Goal: Navigation & Orientation: Find specific page/section

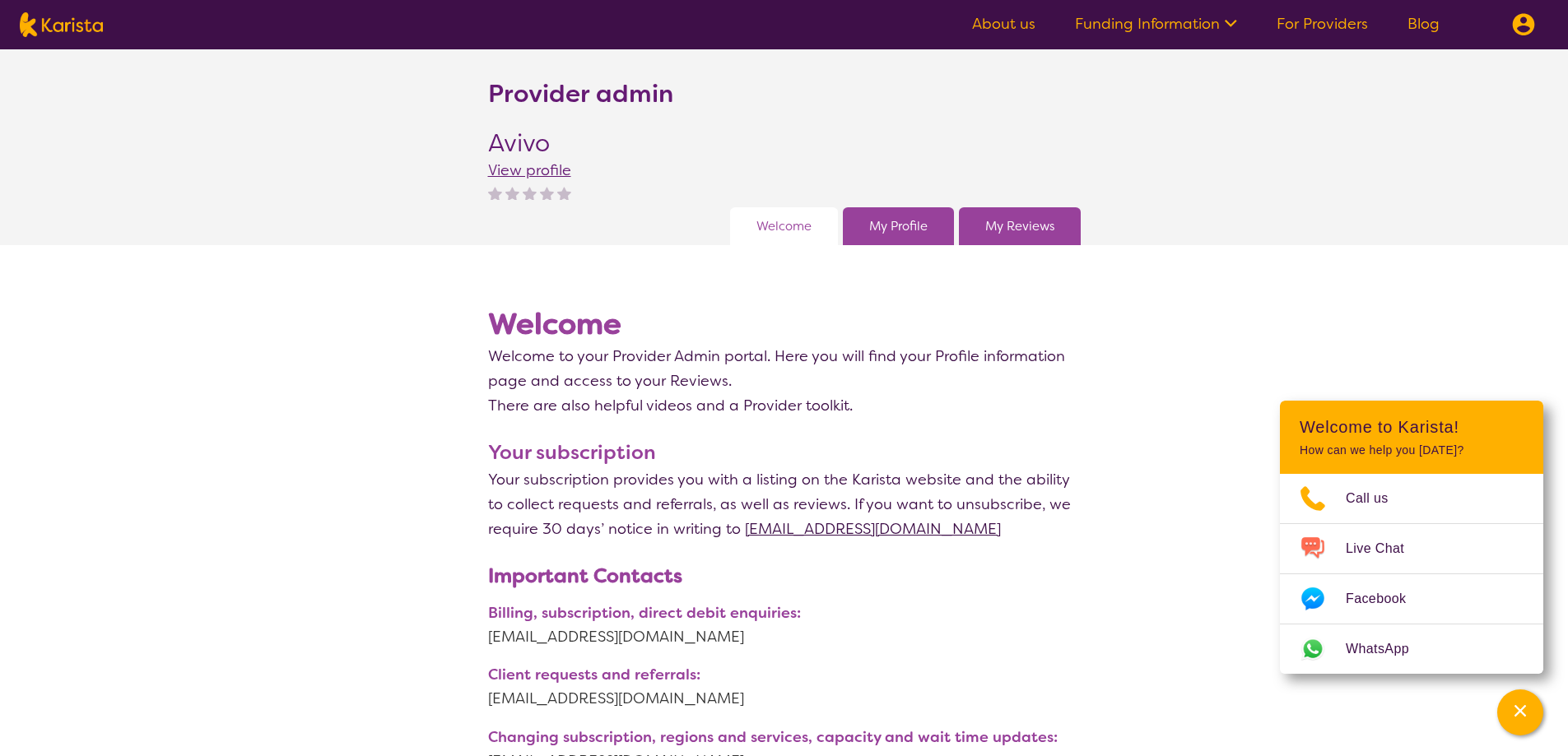
click at [897, 224] on link "My Profile" at bounding box center [898, 226] width 58 height 24
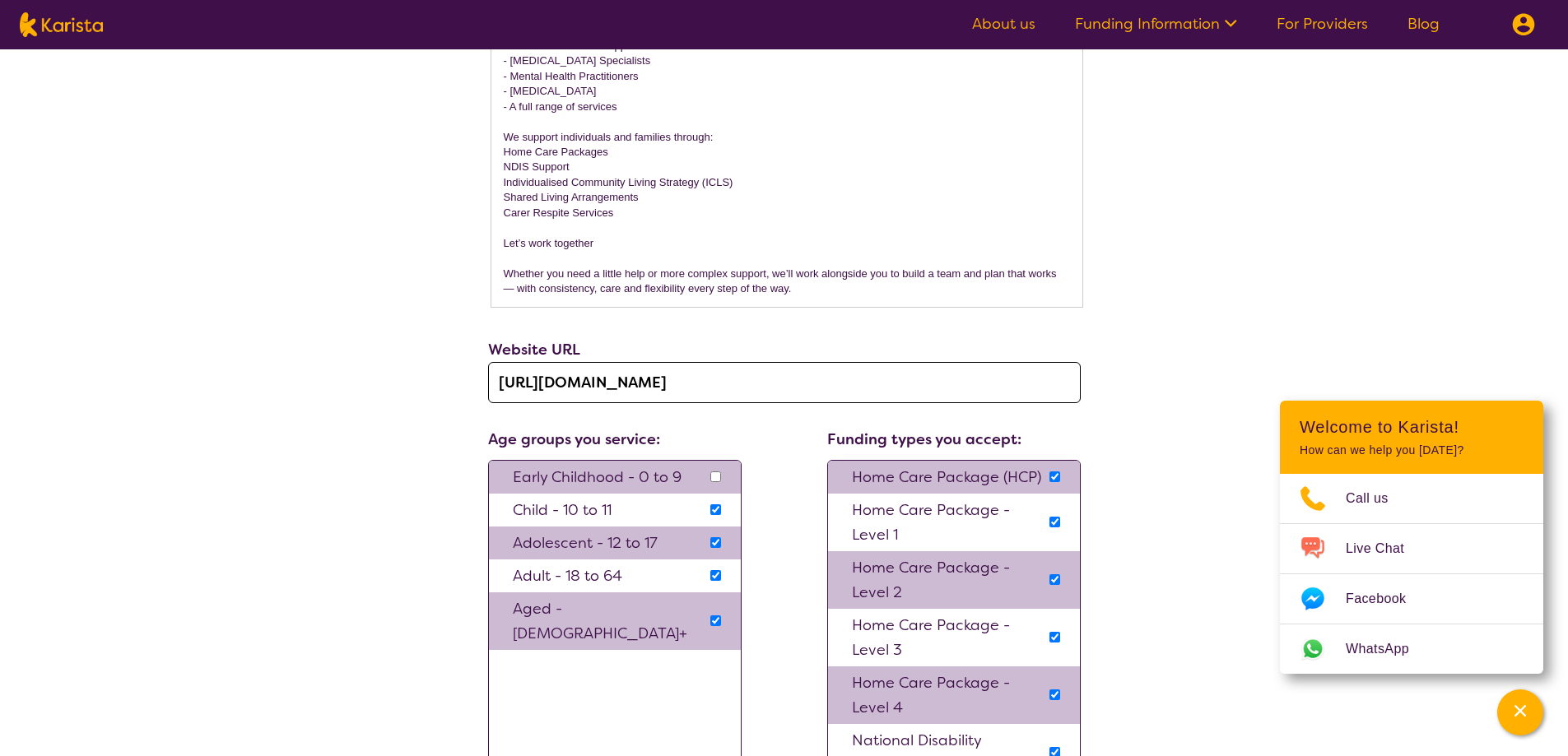
scroll to position [1398, 0]
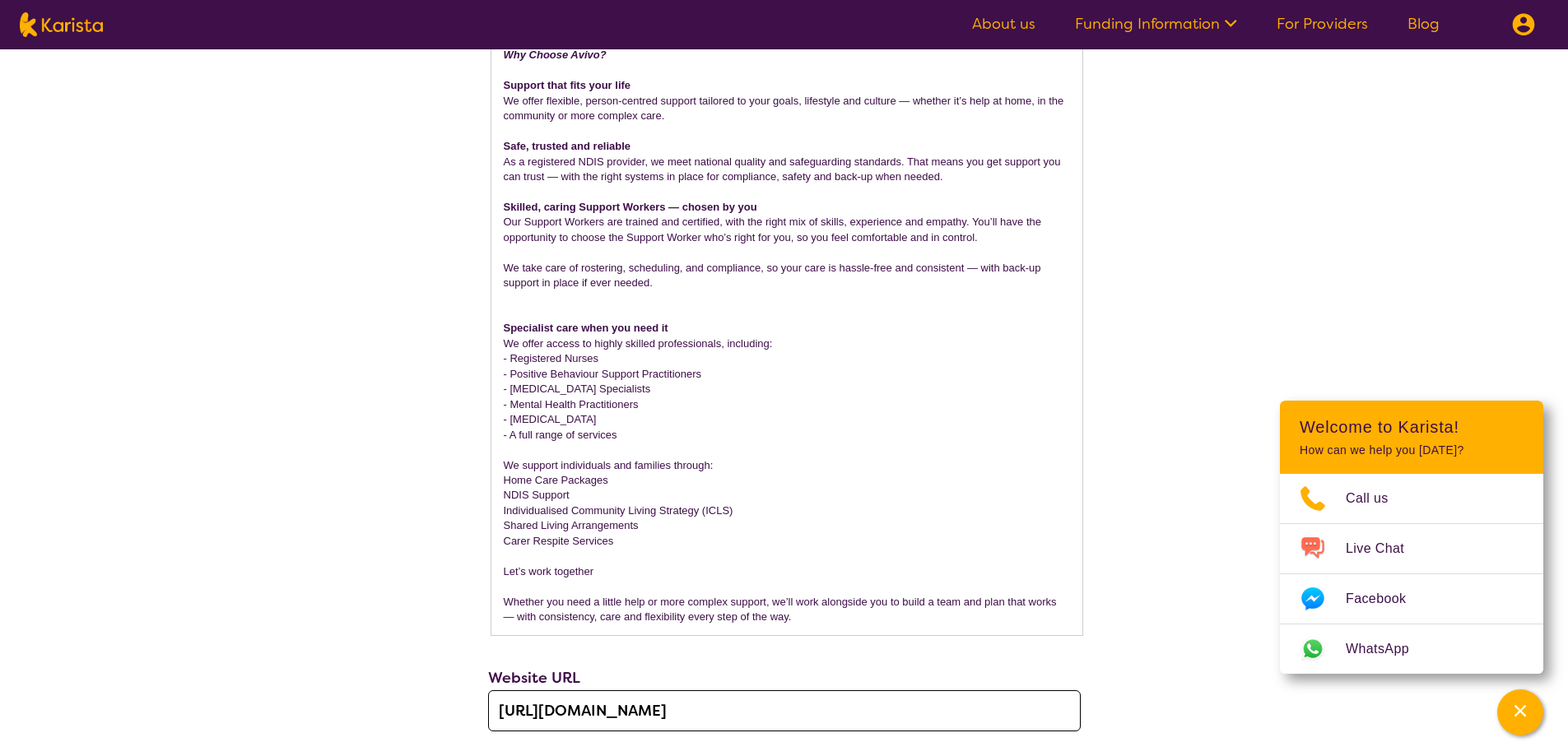
click at [1204, 253] on div "All of the information you enter or edit below will be visible on your public p…" at bounding box center [784, 311] width 1568 height 2191
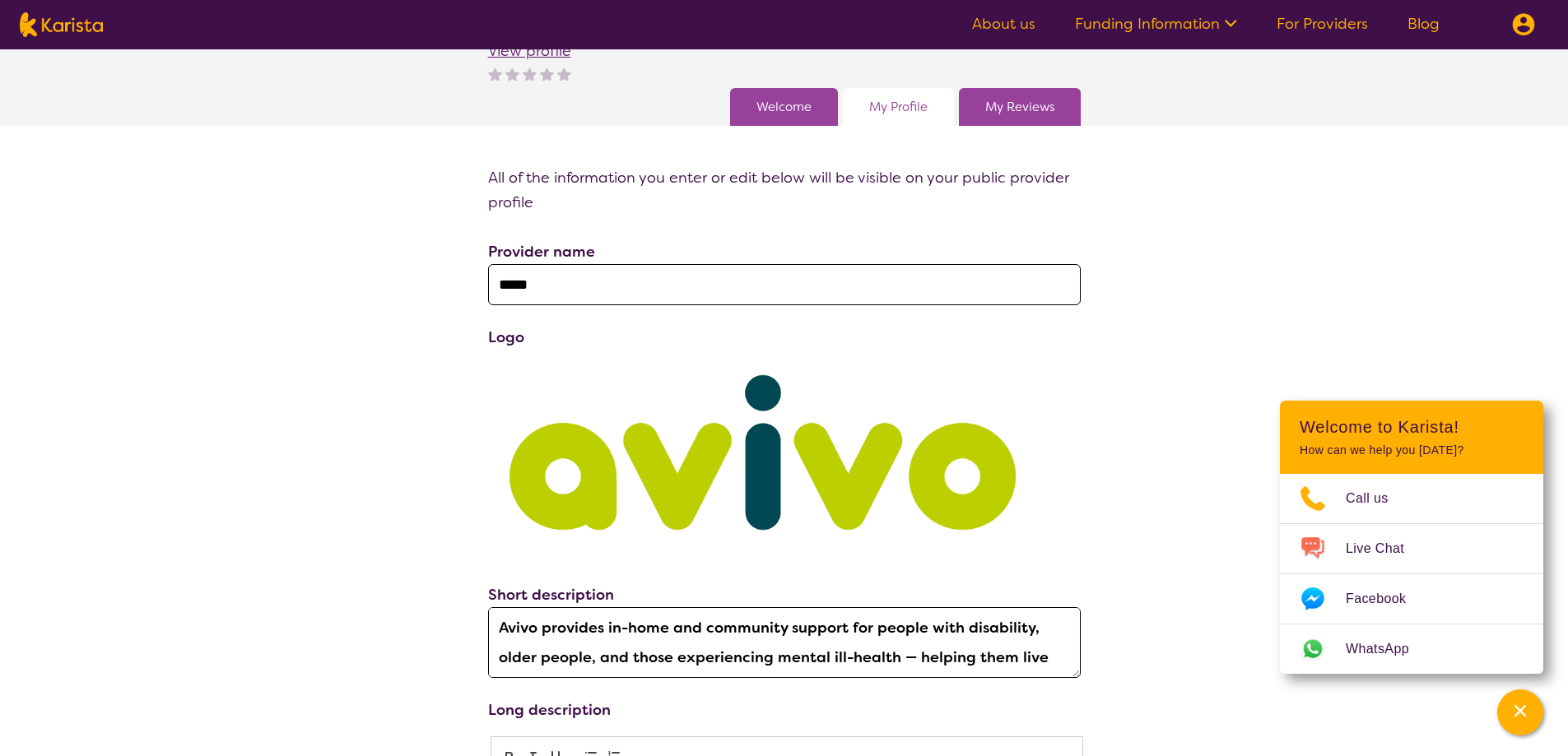
scroll to position [0, 0]
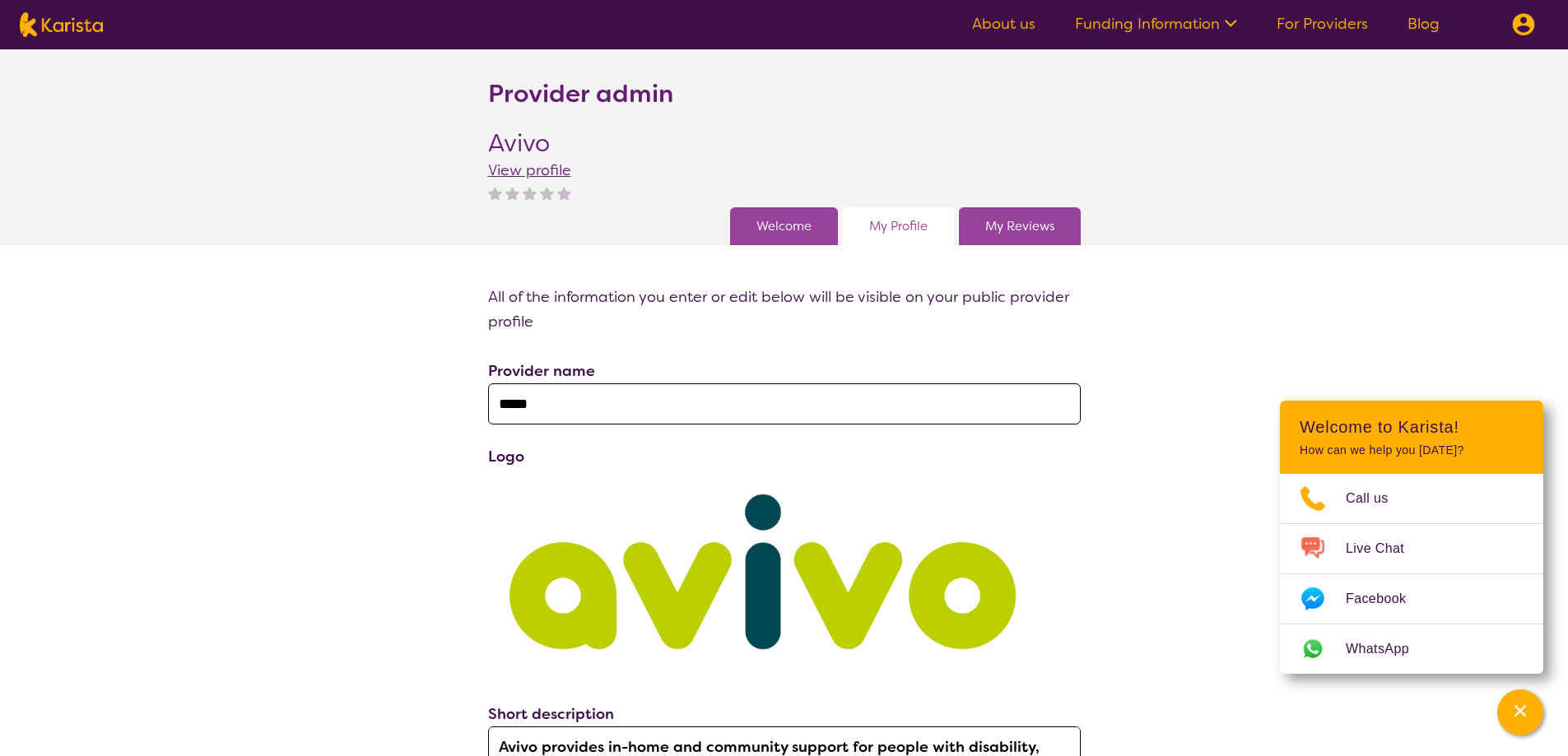
click at [1014, 217] on link "My Reviews" at bounding box center [1019, 226] width 69 height 24
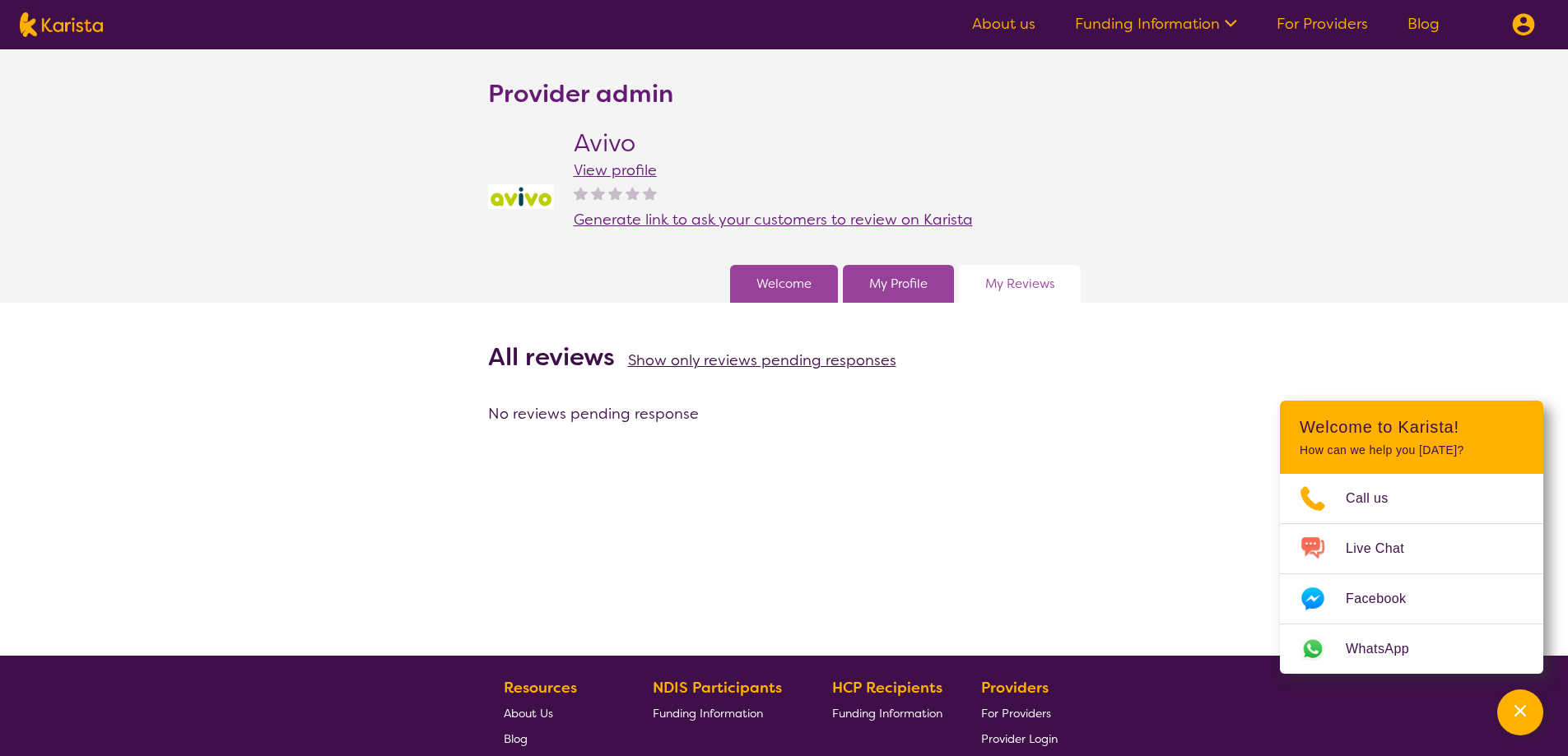
click at [757, 271] on div "Welcome" at bounding box center [784, 283] width 108 height 38
click at [613, 172] on span "View profile" at bounding box center [615, 169] width 83 height 19
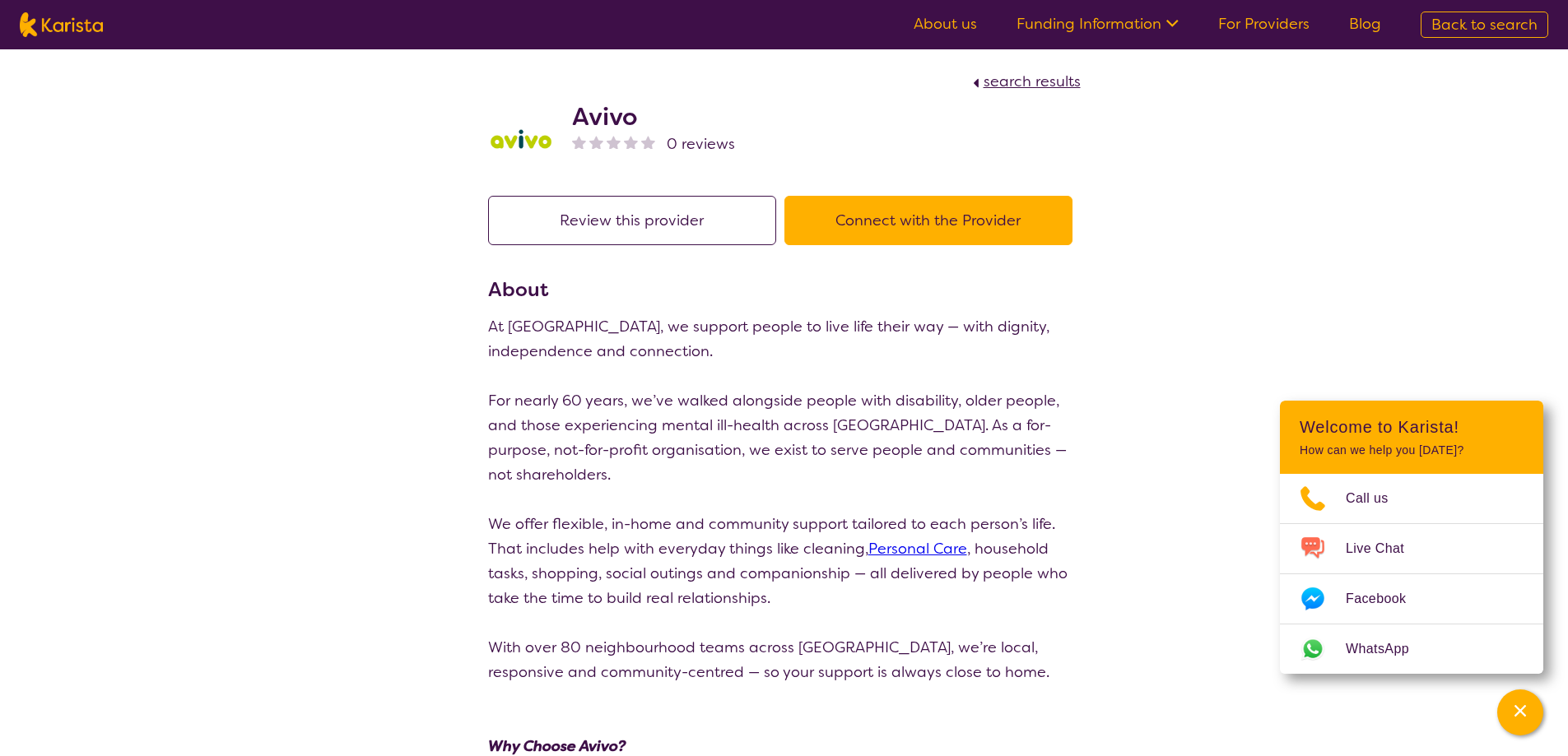
click at [1086, 25] on link "Funding Information" at bounding box center [1098, 24] width 162 height 19
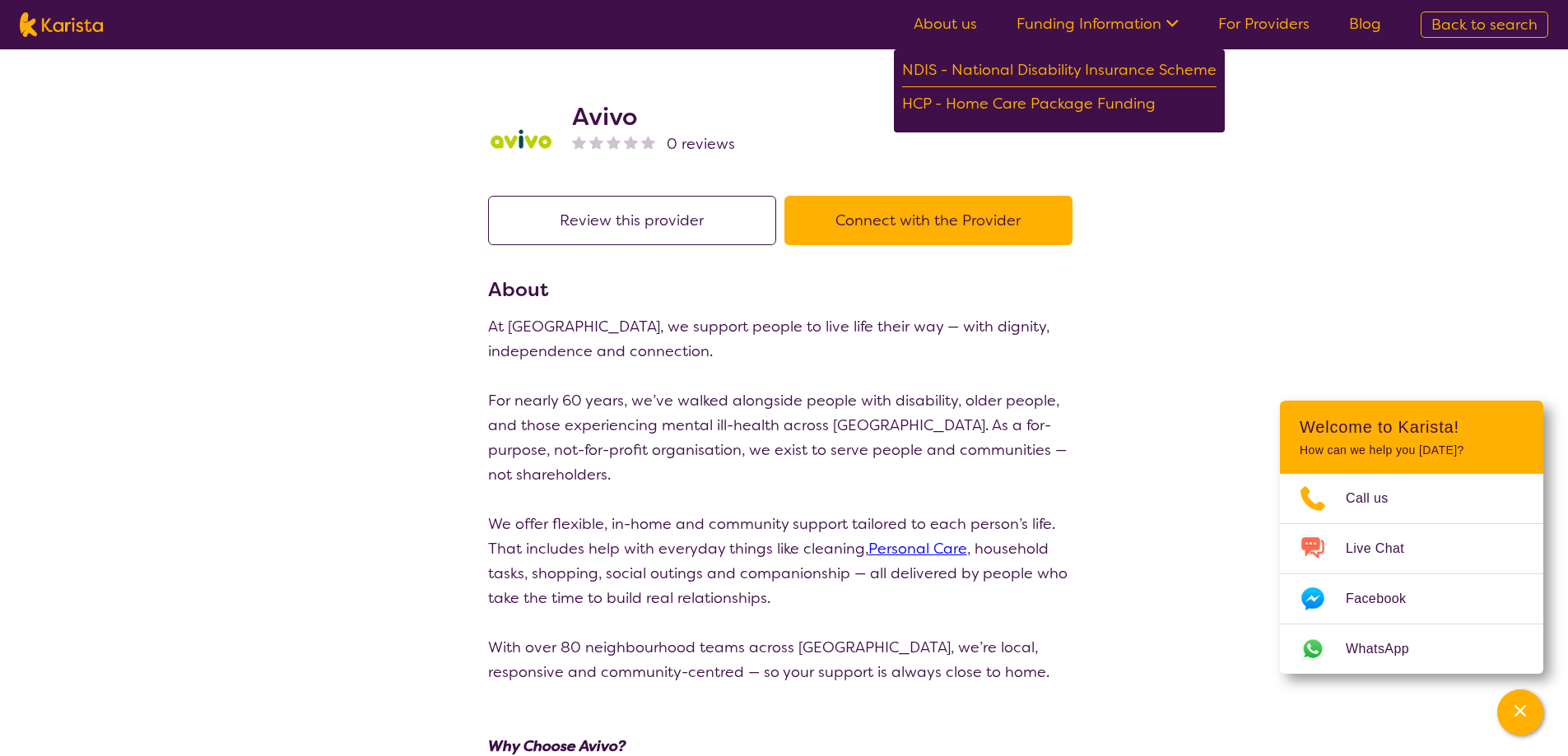
click at [1282, 25] on link "For Providers" at bounding box center [1264, 24] width 91 height 19
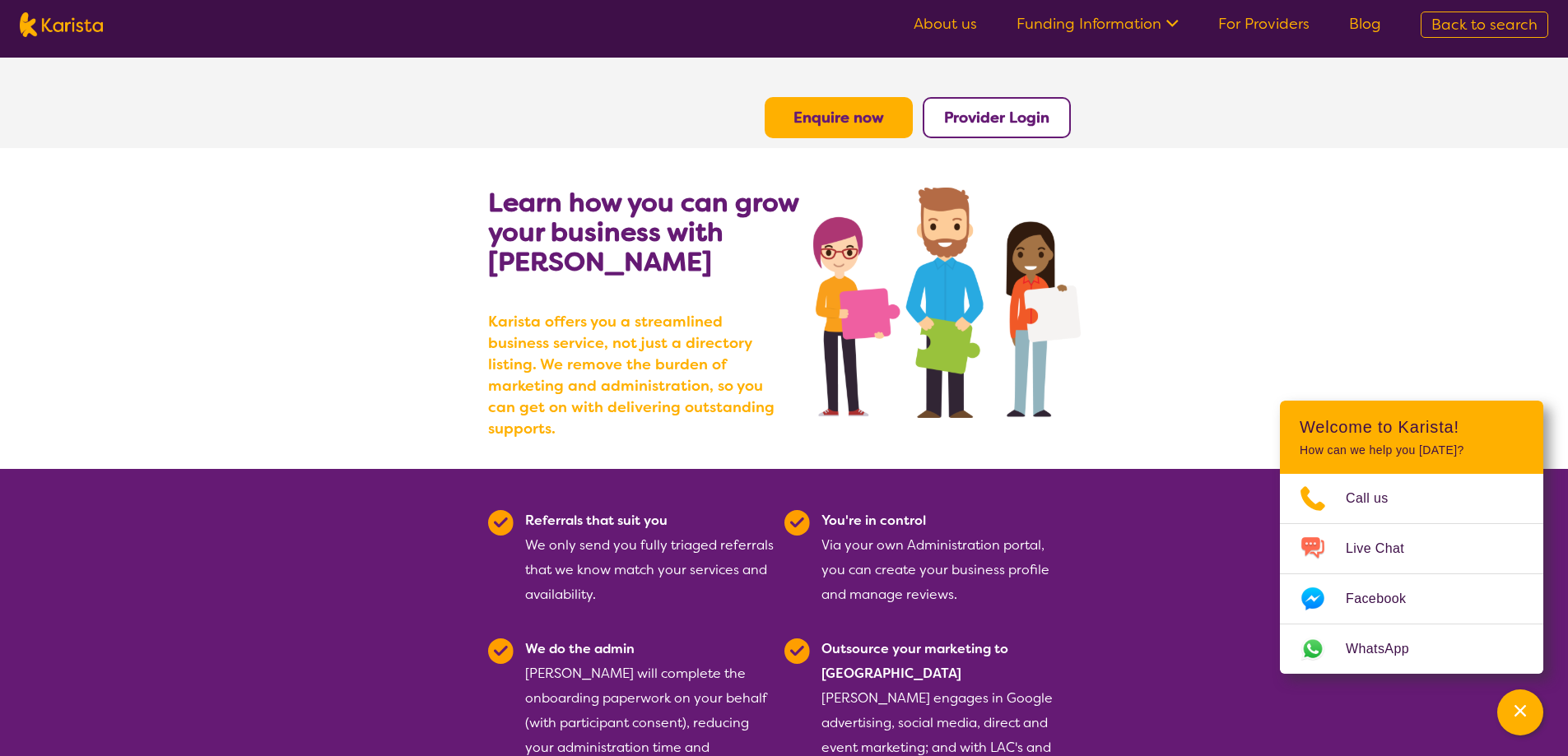
click at [1007, 123] on b "Provider Login" at bounding box center [996, 117] width 105 height 19
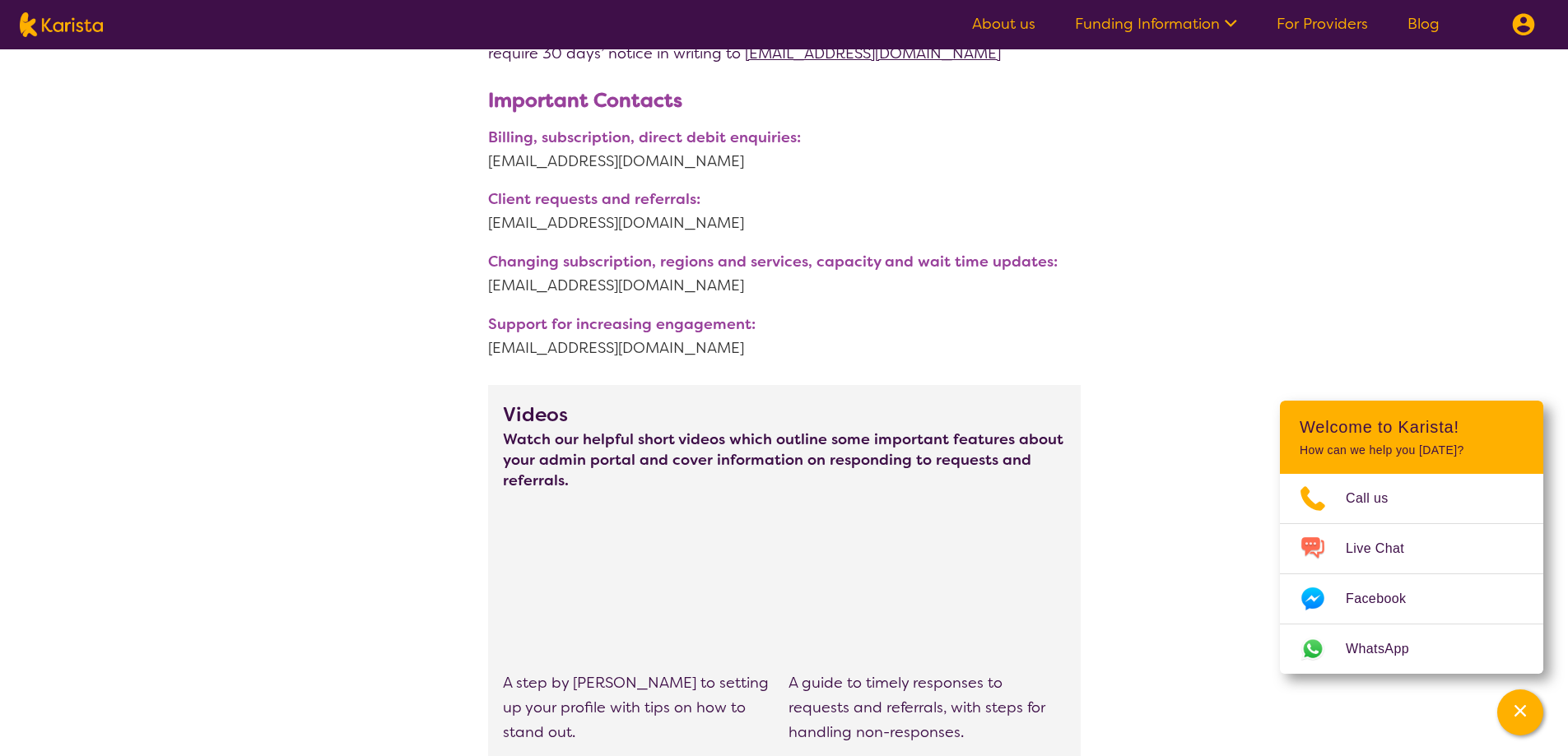
scroll to position [475, 0]
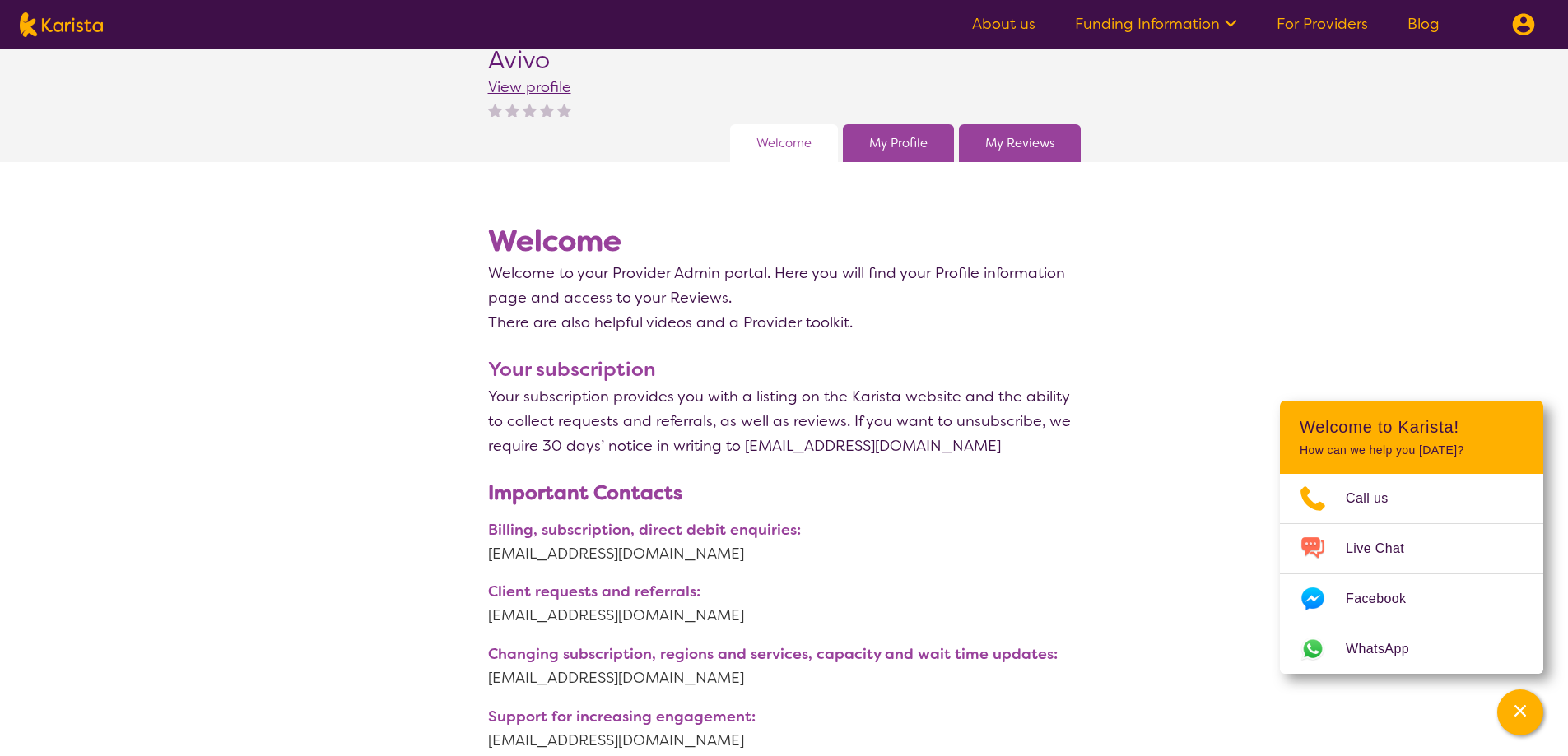
scroll to position [0, 0]
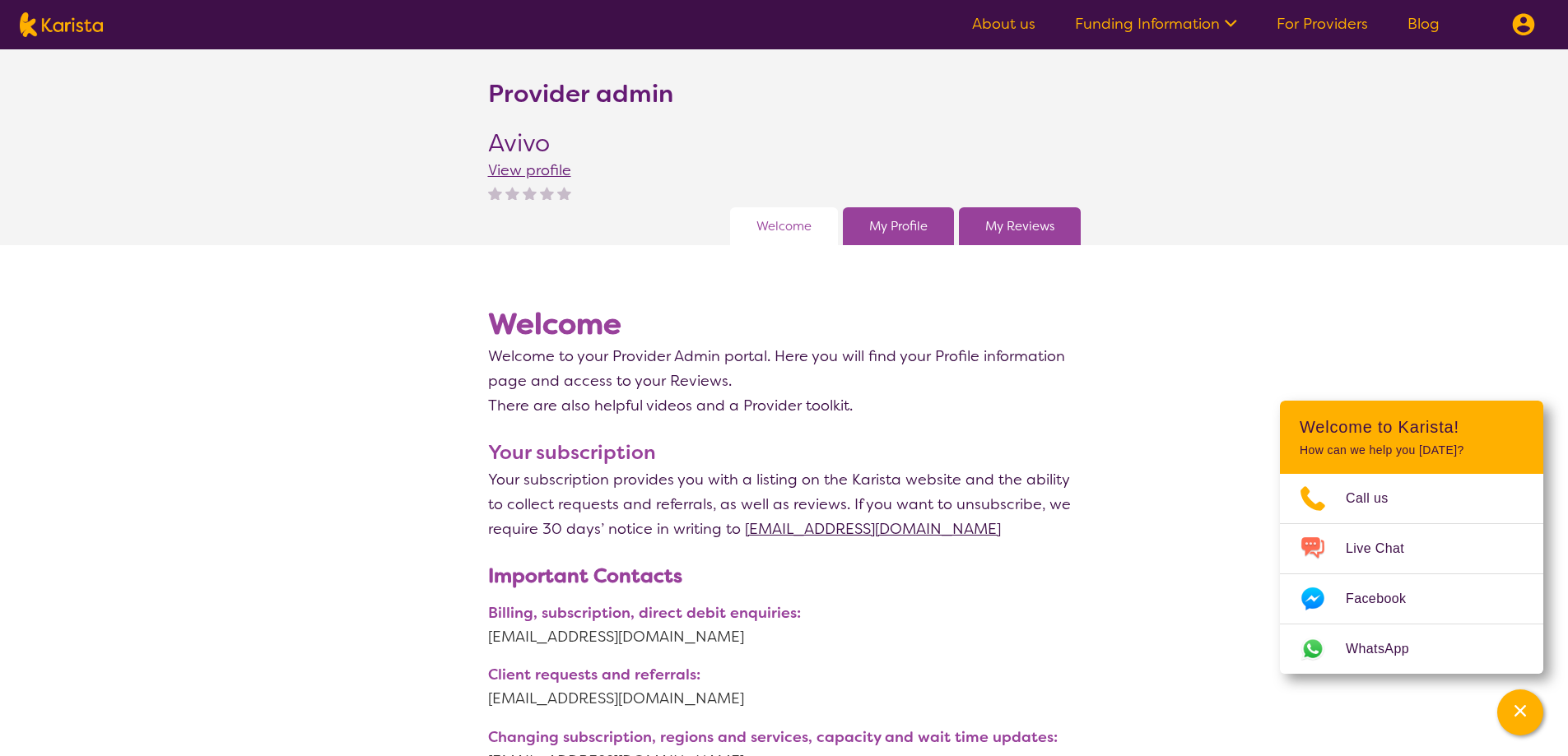
click at [1171, 28] on link "Funding Information" at bounding box center [1156, 24] width 162 height 19
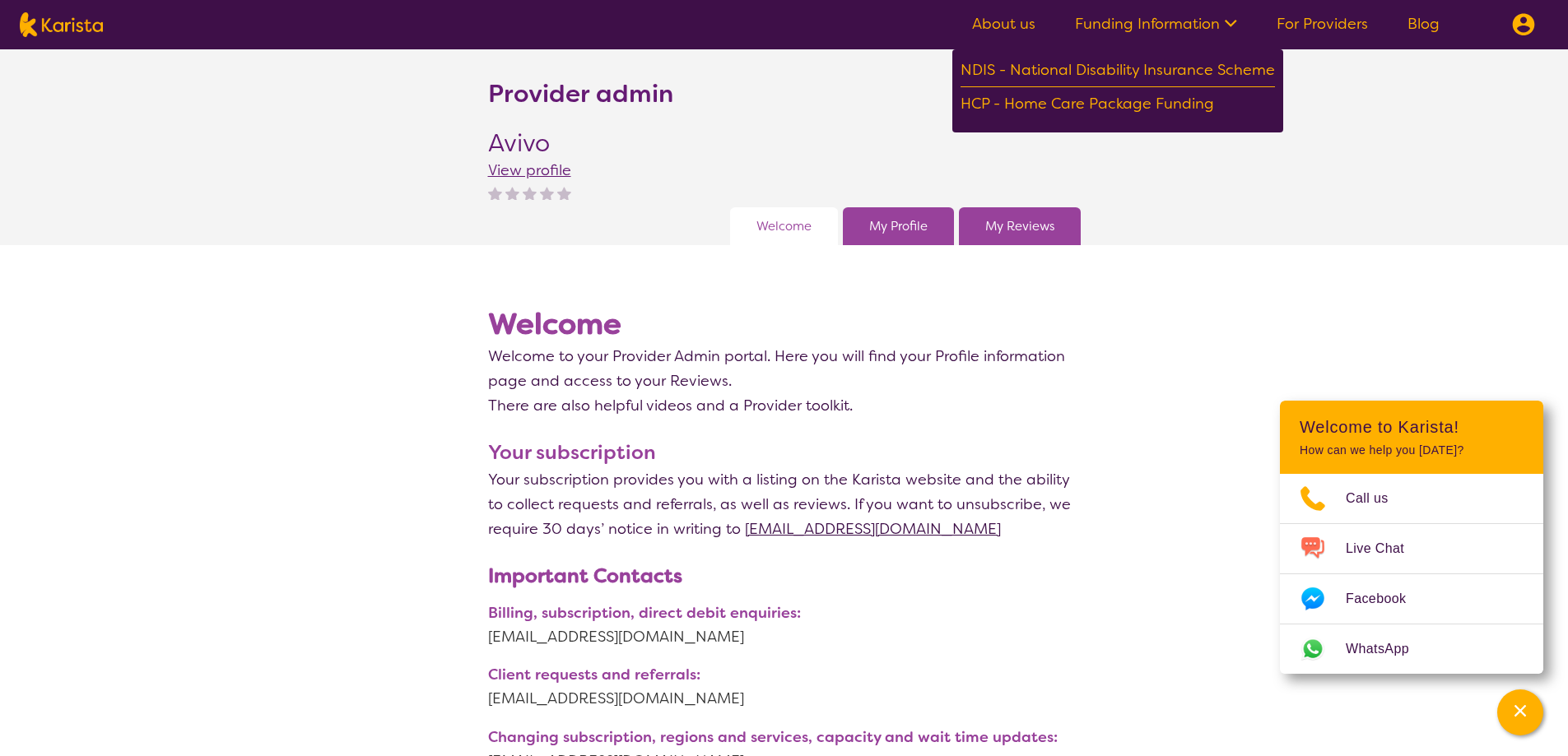
click at [1372, 198] on section "Provider admin Avivo View profile Welcome My Profile My Reviews" at bounding box center [784, 147] width 1568 height 196
click at [998, 20] on link "About us" at bounding box center [1003, 24] width 63 height 19
